Goal: Information Seeking & Learning: Learn about a topic

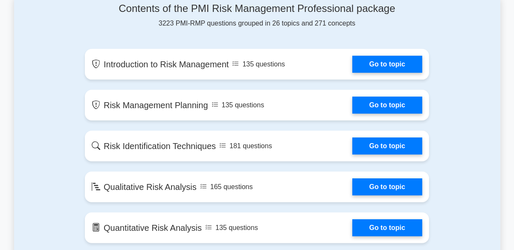
scroll to position [466, 0]
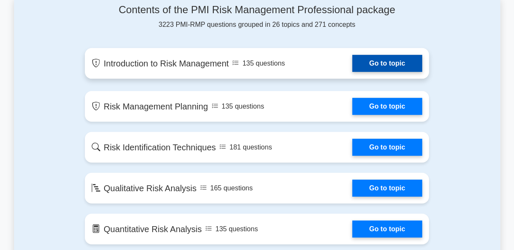
click at [352, 66] on link "Go to topic" at bounding box center [387, 63] width 70 height 17
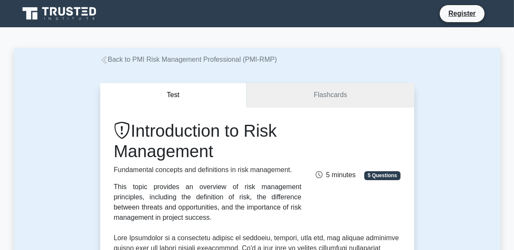
click at [293, 89] on link "Flashcards" at bounding box center [330, 95] width 167 height 24
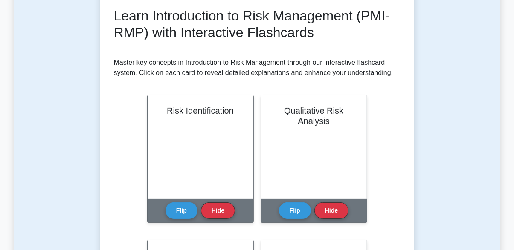
scroll to position [122, 0]
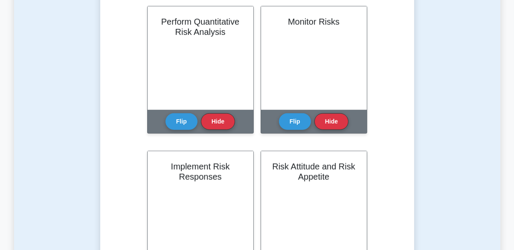
click at [125, 181] on div "Learn Introduction to Risk Management (PMI-RMP) with Interactive Flashcards Mas…" at bounding box center [257, 31] width 287 height 806
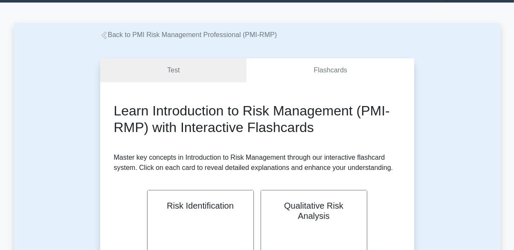
scroll to position [0, 0]
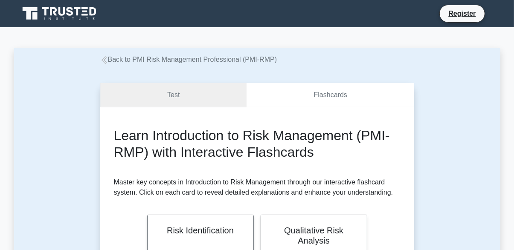
click at [167, 96] on link "Test" at bounding box center [173, 95] width 147 height 24
click at [179, 99] on link "Test" at bounding box center [173, 95] width 147 height 24
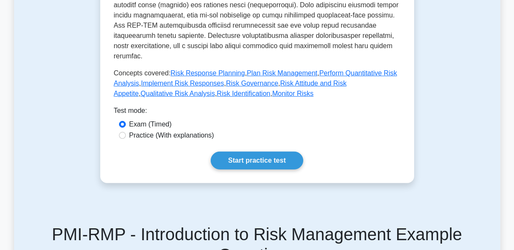
scroll to position [400, 0]
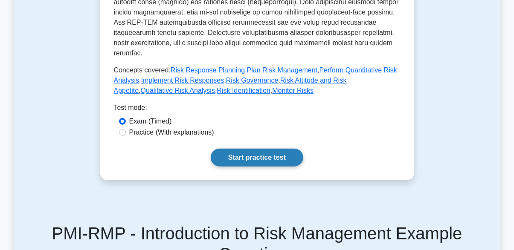
click at [237, 156] on link "Start practice test" at bounding box center [257, 158] width 93 height 18
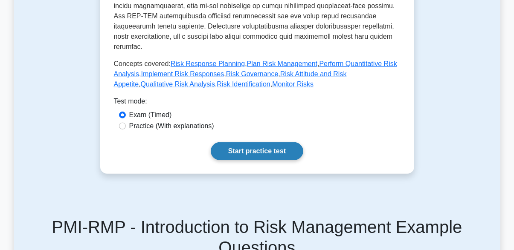
scroll to position [440, 0]
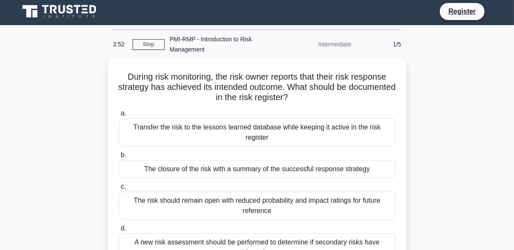
scroll to position [1, 0]
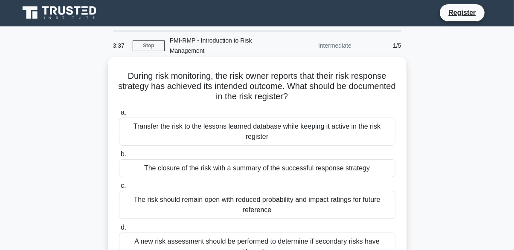
click at [154, 243] on div "A new risk assessment should be performed to determine if secondary risks have …" at bounding box center [257, 247] width 277 height 28
click at [119, 231] on input "d. A new risk assessment should be performed to determine if secondary risks ha…" at bounding box center [119, 228] width 0 height 6
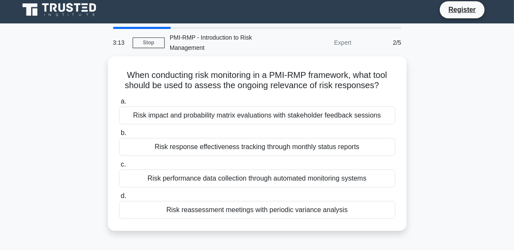
scroll to position [6, 0]
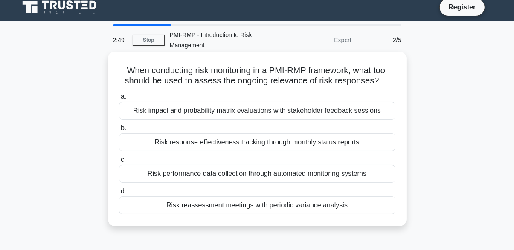
click at [148, 110] on div "Risk impact and probability matrix evaluations with stakeholder feedback sessio…" at bounding box center [257, 111] width 277 height 18
click at [119, 100] on input "a. Risk impact and probability matrix evaluations with stakeholder feedback ses…" at bounding box center [119, 97] width 0 height 6
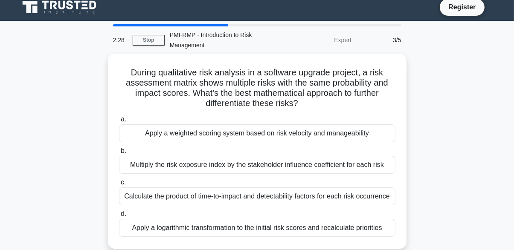
scroll to position [7, 0]
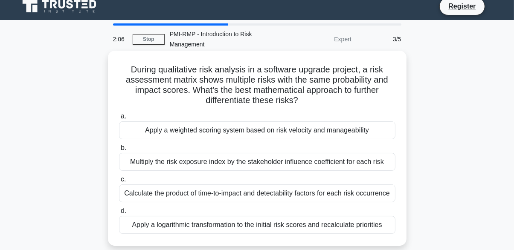
click at [147, 133] on div "Apply a weighted scoring system based on risk velocity and manageability" at bounding box center [257, 131] width 277 height 18
click at [119, 119] on input "a. Apply a weighted scoring system based on risk velocity and manageability" at bounding box center [119, 117] width 0 height 6
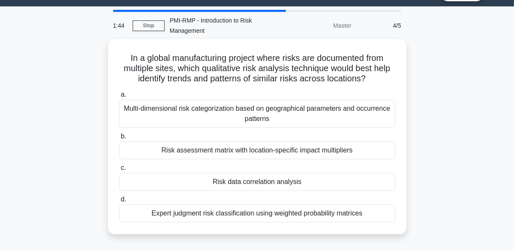
scroll to position [22, 0]
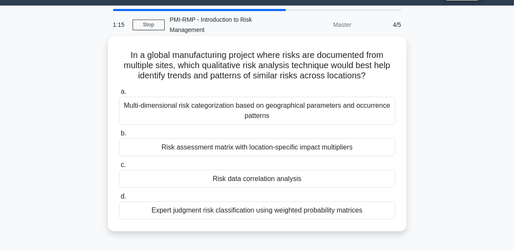
click at [176, 146] on div "Risk assessment matrix with location-specific impact multipliers" at bounding box center [257, 148] width 277 height 18
click at [119, 137] on input "b. Risk assessment matrix with location-specific impact multipliers" at bounding box center [119, 134] width 0 height 6
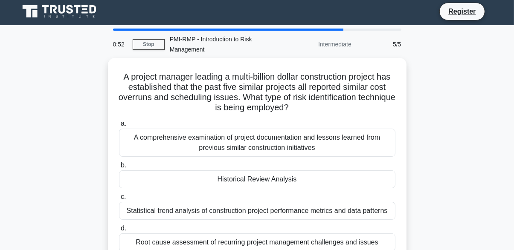
scroll to position [6, 0]
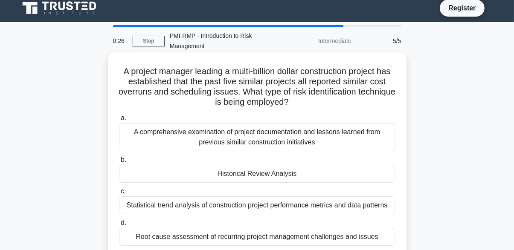
click at [171, 205] on div "Statistical trend analysis of construction project performance metrics and data…" at bounding box center [257, 206] width 277 height 18
click at [119, 195] on input "c. Statistical trend analysis of construction project performance metrics and d…" at bounding box center [119, 192] width 0 height 6
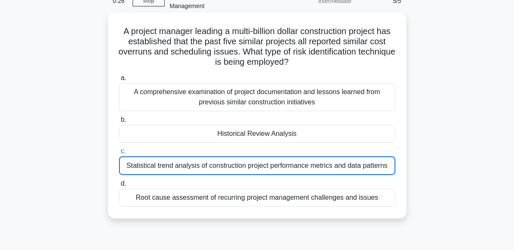
scroll to position [46, 0]
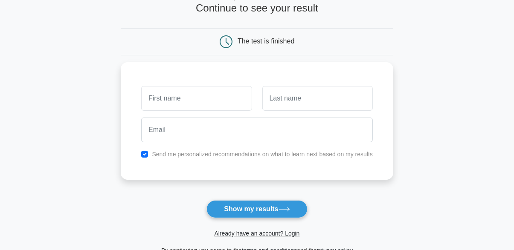
scroll to position [59, 0]
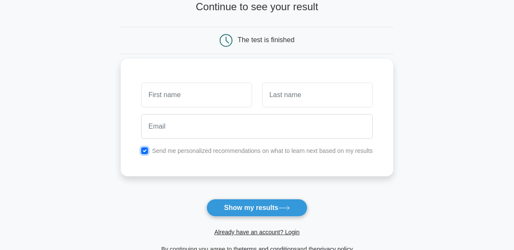
click at [146, 154] on input "checkbox" at bounding box center [144, 151] width 7 height 7
checkbox input "false"
click at [159, 95] on input "text" at bounding box center [196, 95] width 111 height 25
type input "A"
click at [276, 98] on input "text" at bounding box center [317, 95] width 111 height 25
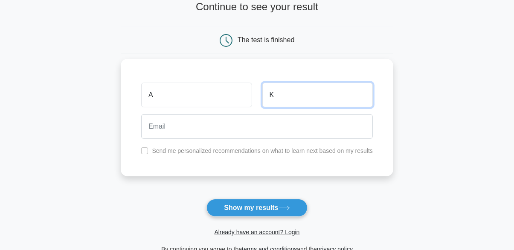
type input "K"
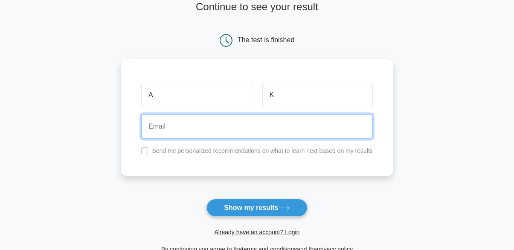
click at [188, 123] on input "email" at bounding box center [257, 126] width 232 height 25
type input "afroz939@gmail.com"
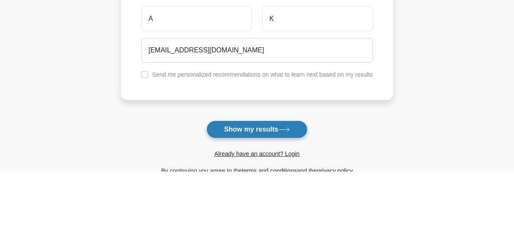
click at [228, 206] on button "Show my results" at bounding box center [257, 208] width 101 height 18
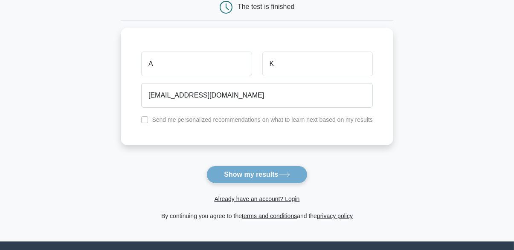
scroll to position [99, 0]
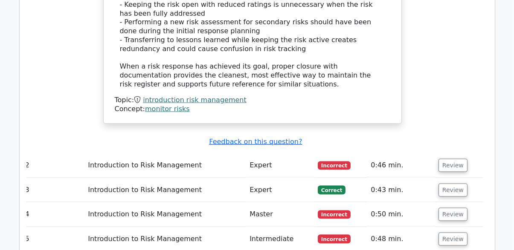
scroll to position [1015, 0]
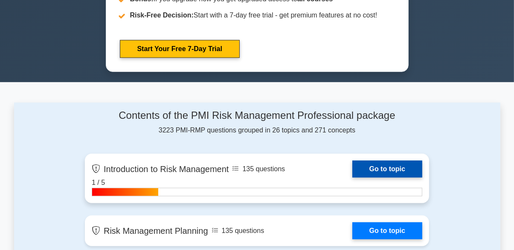
click at [352, 178] on link "Go to topic" at bounding box center [387, 169] width 70 height 17
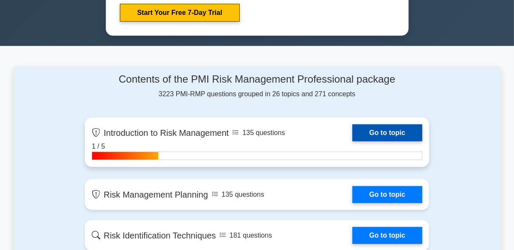
scroll to position [516, 0]
